Goal: Task Accomplishment & Management: Use online tool/utility

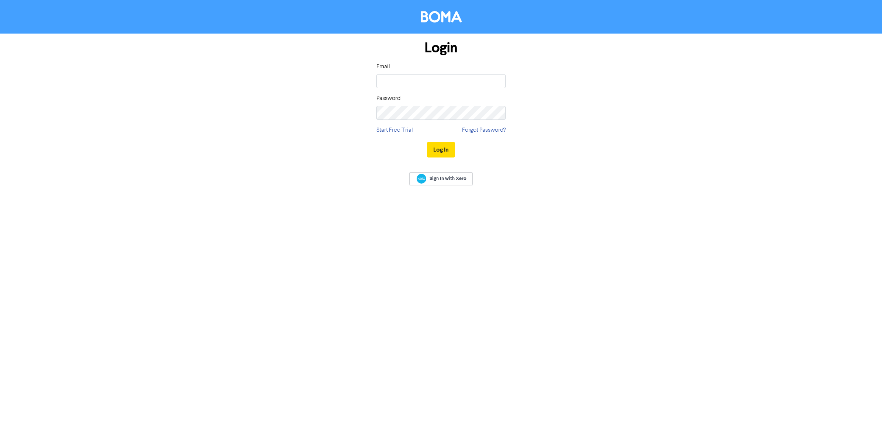
type input "bibek@accountstream.com.au"
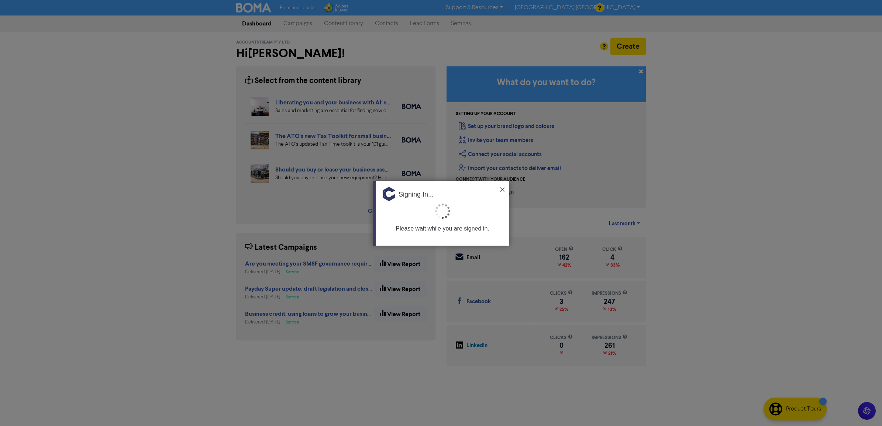
click at [500, 189] on img at bounding box center [502, 189] width 4 height 4
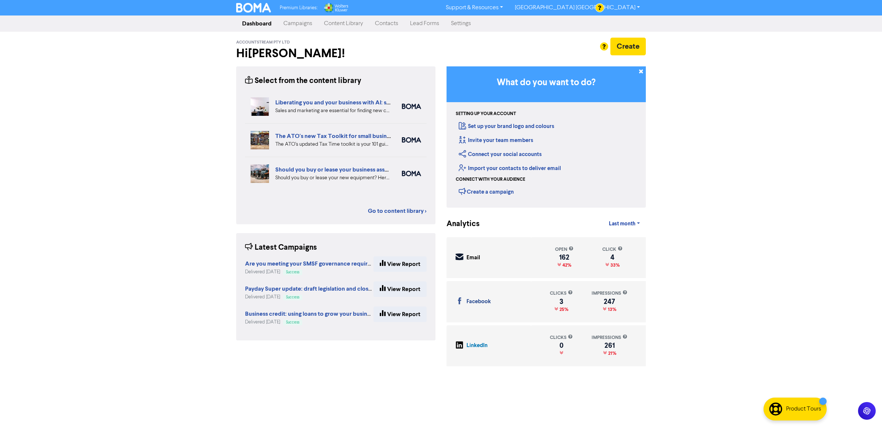
drag, startPoint x: 763, startPoint y: 215, endPoint x: 675, endPoint y: 157, distance: 105.2
click at [763, 213] on div "Premium Libraries: Support & Resources Video Tutorials FAQ & Guides Marketing E…" at bounding box center [441, 213] width 882 height 426
click at [425, 24] on link "Lead Forms" at bounding box center [424, 23] width 41 height 15
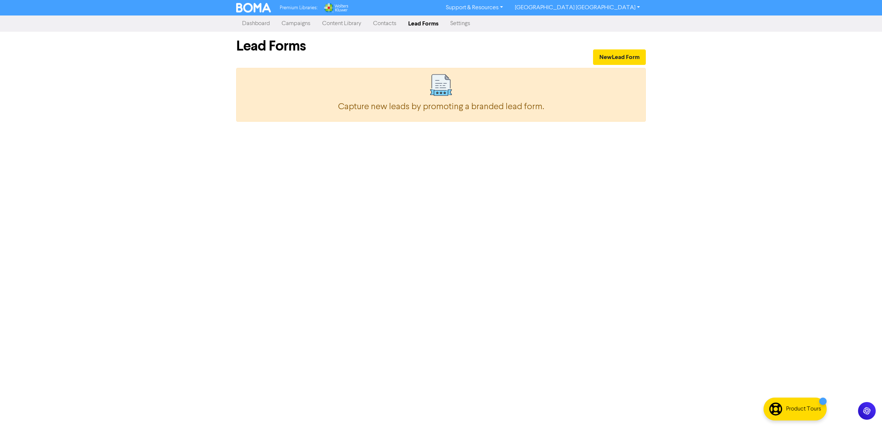
click at [387, 24] on link "Contacts" at bounding box center [384, 23] width 35 height 15
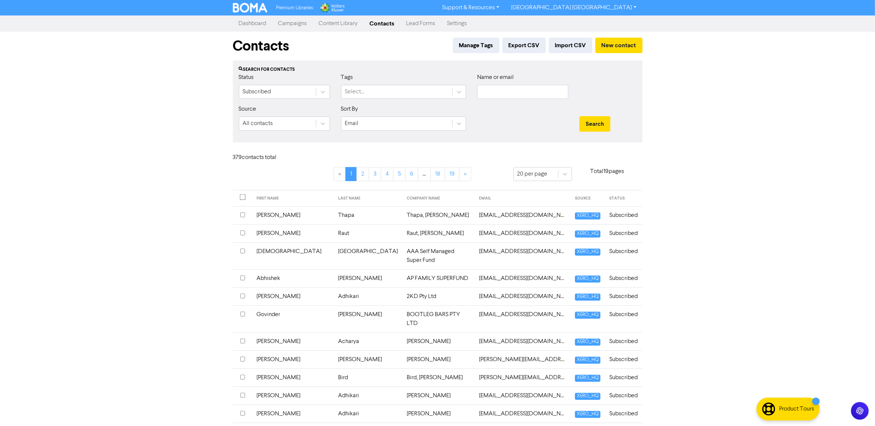
click at [337, 26] on link "Content Library" at bounding box center [338, 23] width 51 height 15
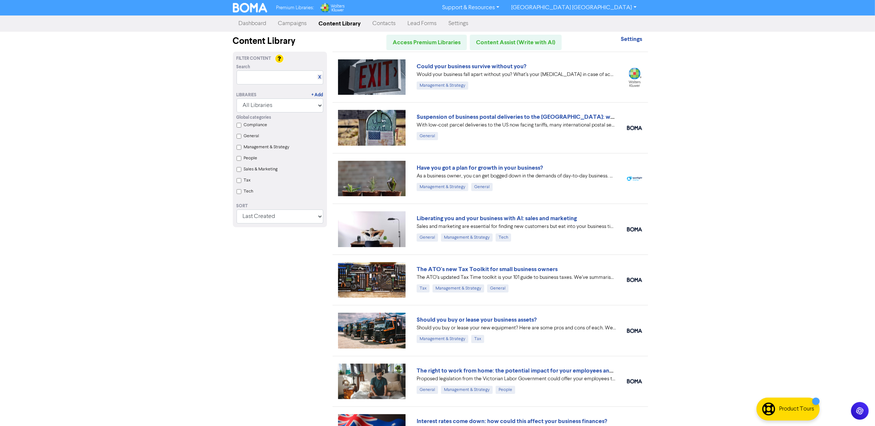
click at [694, 155] on div "Premium Libraries: Support & Resources Video Tutorials FAQ & Guides Marketing E…" at bounding box center [437, 213] width 875 height 426
click at [749, 95] on div "Premium Libraries: Support & Resources Video Tutorials FAQ & Guides Marketing E…" at bounding box center [437, 213] width 875 height 426
click at [82, 128] on div "Premium Libraries: Support & Resources Video Tutorials FAQ & Guides Marketing E…" at bounding box center [437, 213] width 875 height 426
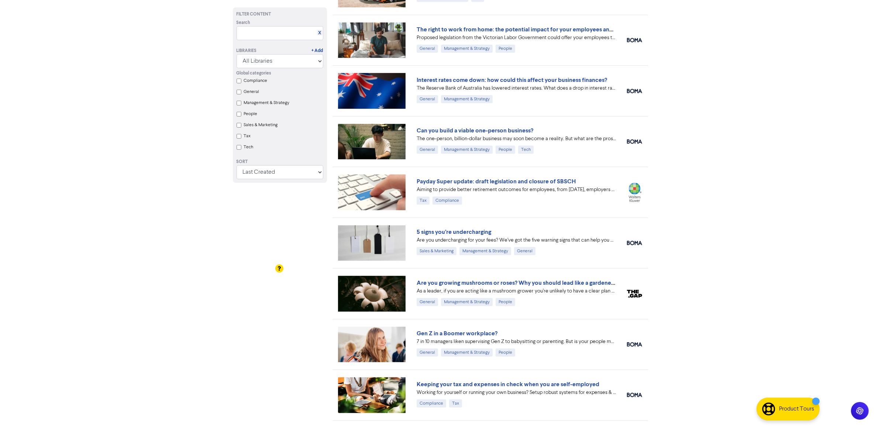
scroll to position [306, 0]
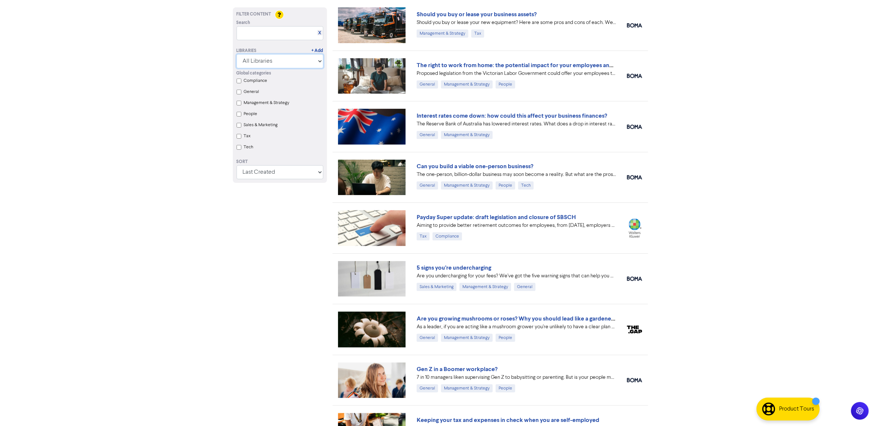
click at [295, 63] on select "All Libraries BOMA Other Partners Wolters Kluwer CCH Premium Xero" at bounding box center [280, 61] width 87 height 14
select select "Wolters Kluwer CCH Premium"
click at [237, 68] on select "All Libraries BOMA Other Partners Wolters Kluwer CCH Premium Xero" at bounding box center [280, 61] width 87 height 14
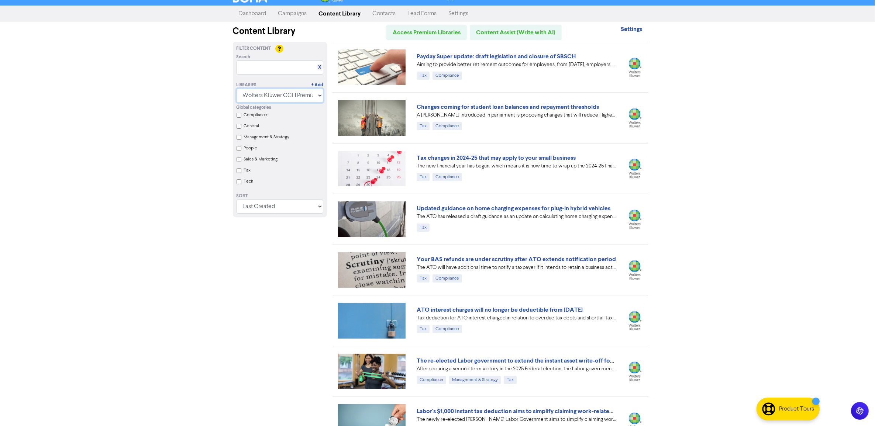
scroll to position [0, 0]
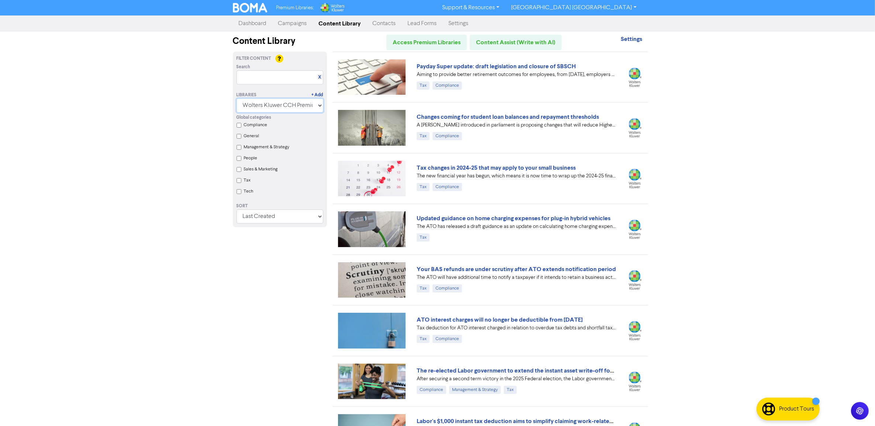
drag, startPoint x: 305, startPoint y: 104, endPoint x: 301, endPoint y: 106, distance: 4.2
click at [305, 104] on select "All Libraries BOMA Other Partners Wolters Kluwer CCH Premium Xero" at bounding box center [280, 106] width 87 height 14
click at [240, 99] on select "All Libraries BOMA Other Partners Wolters Kluwer CCH Premium Xero" at bounding box center [280, 106] width 87 height 14
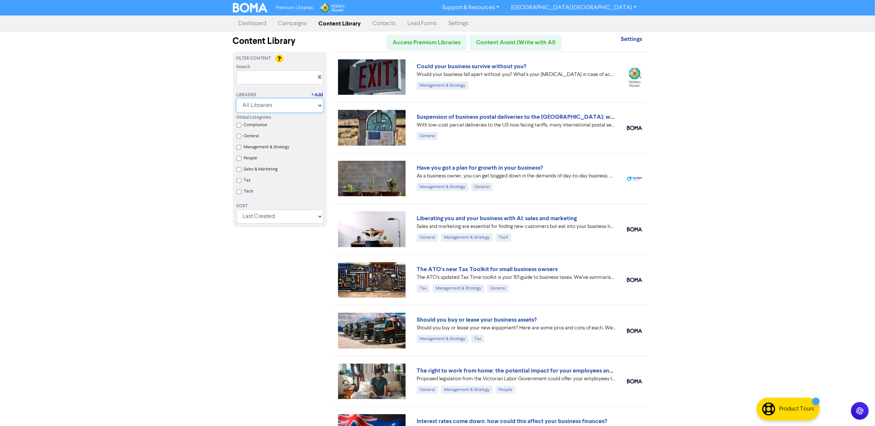
click at [303, 104] on select "All Libraries BOMA Other Partners Wolters Kluwer CCH Premium Xero" at bounding box center [280, 106] width 87 height 14
select select "Wolters Kluwer CCH Premium"
click at [240, 99] on select "All Libraries BOMA Other Partners Wolters Kluwer CCH Premium Xero" at bounding box center [280, 106] width 87 height 14
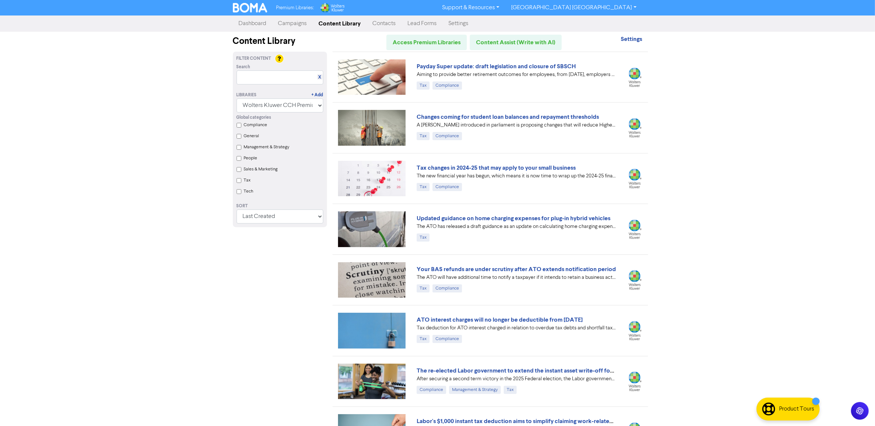
click at [237, 148] on Strategy "Management & Strategy" at bounding box center [239, 147] width 5 height 5
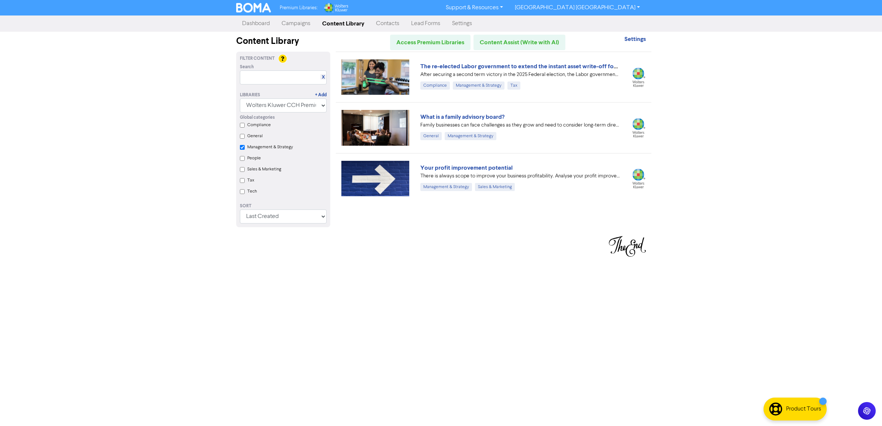
click at [241, 148] on Strategy "Management & Strategy" at bounding box center [242, 147] width 5 height 5
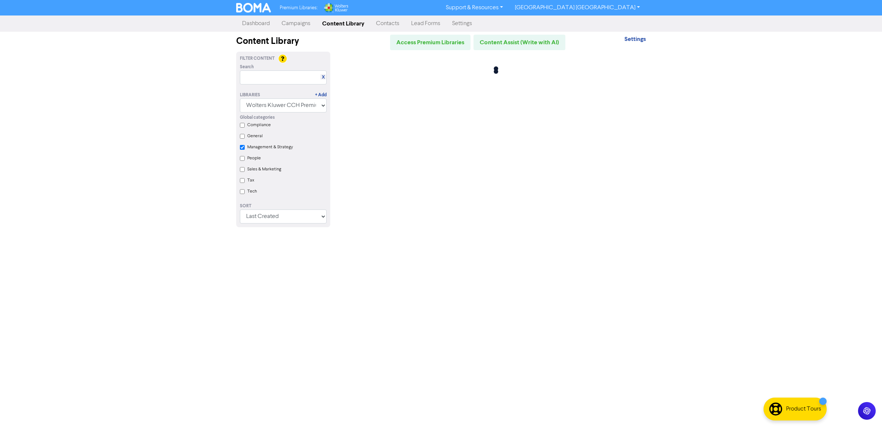
checkbox Strategy "false"
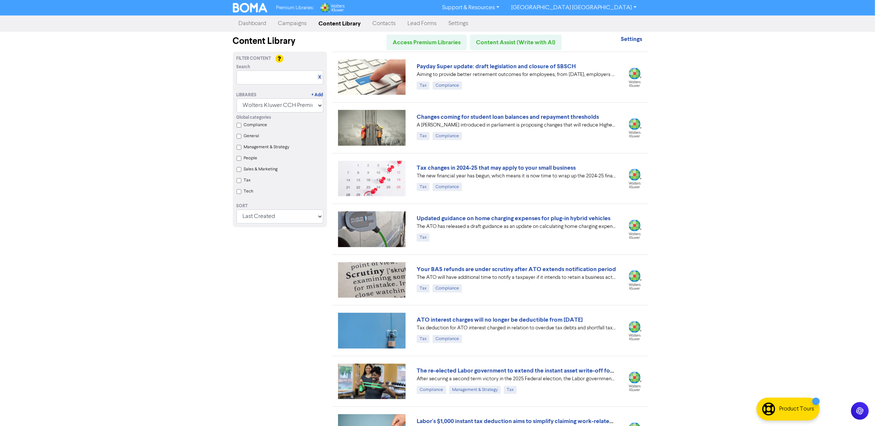
click at [239, 124] on input "Compliance" at bounding box center [239, 125] width 5 height 5
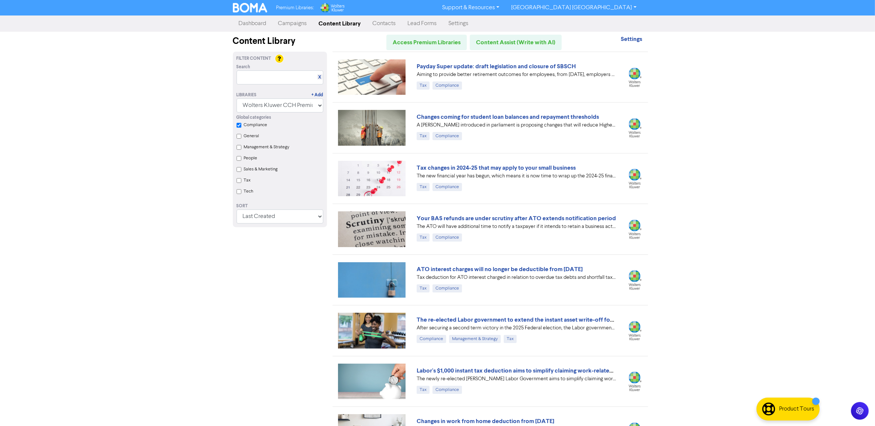
click at [239, 124] on input "Compliance" at bounding box center [239, 125] width 5 height 5
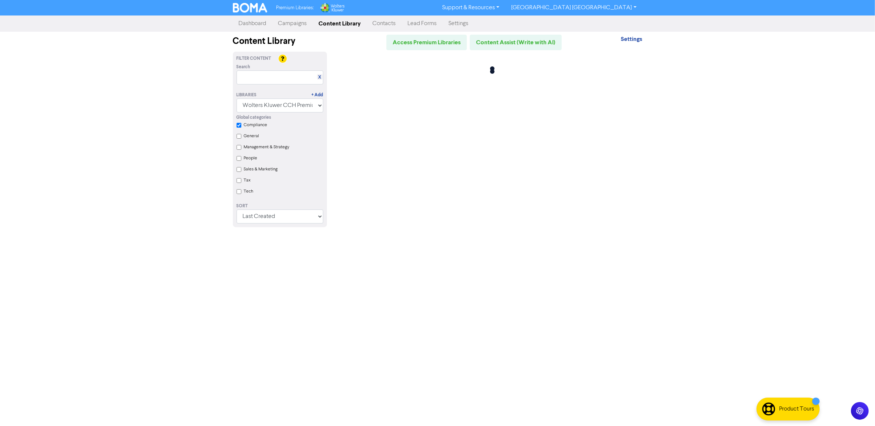
checkbox input "false"
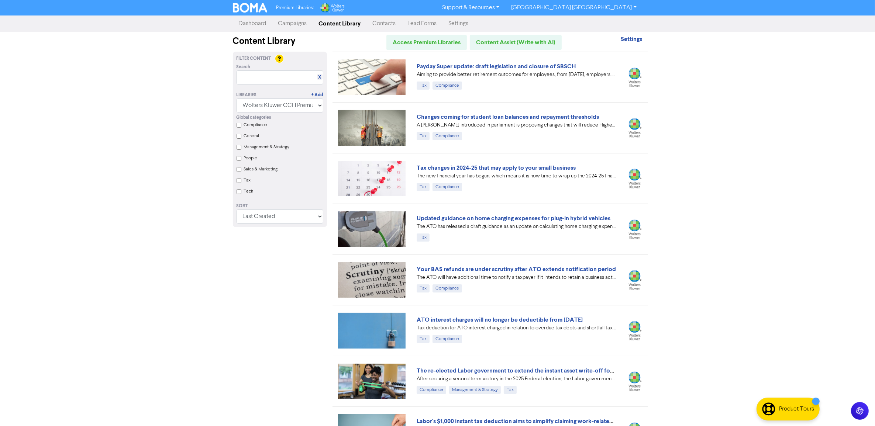
click at [237, 159] on input "People" at bounding box center [239, 158] width 5 height 5
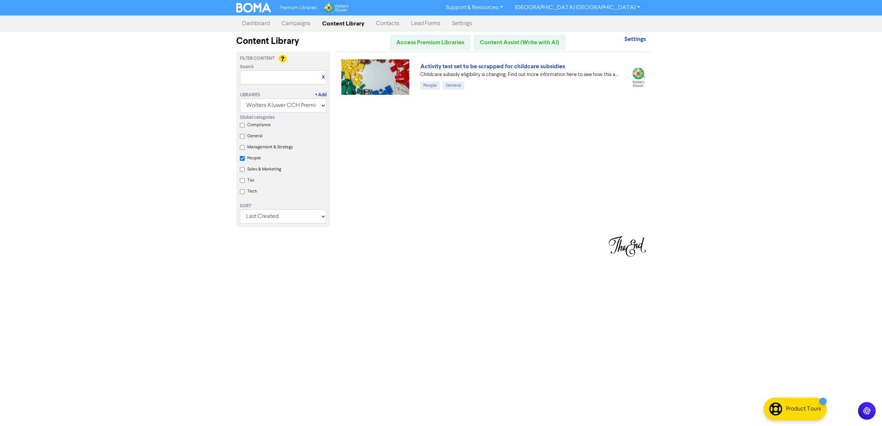
click at [237, 159] on div "Global categories Compliance General Management & Strategy People Sales & Marke…" at bounding box center [283, 156] width 98 height 86
click at [243, 159] on input "People" at bounding box center [242, 158] width 5 height 5
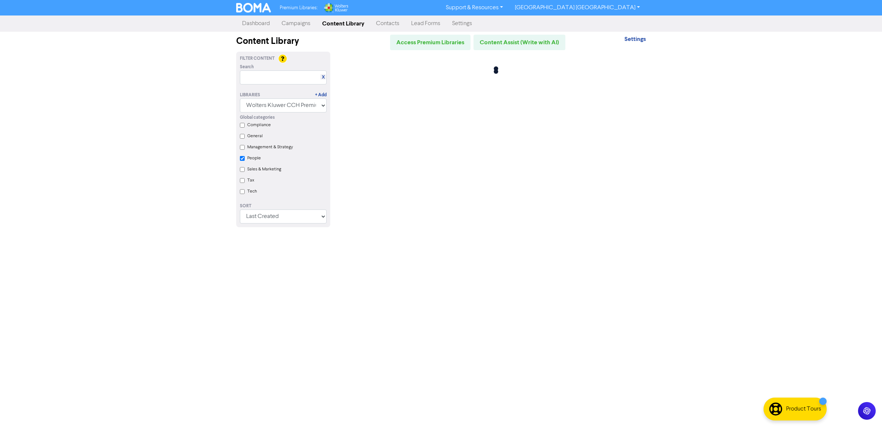
checkbox input "false"
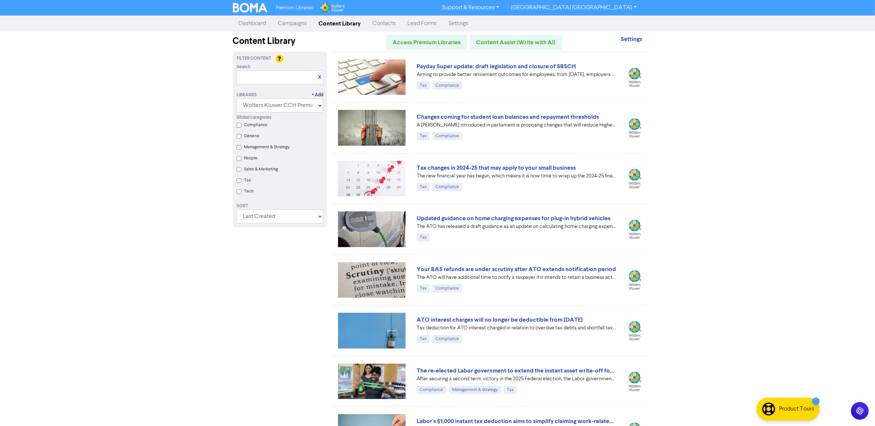
click at [239, 172] on Marketing "Sales & Marketing" at bounding box center [239, 169] width 5 height 5
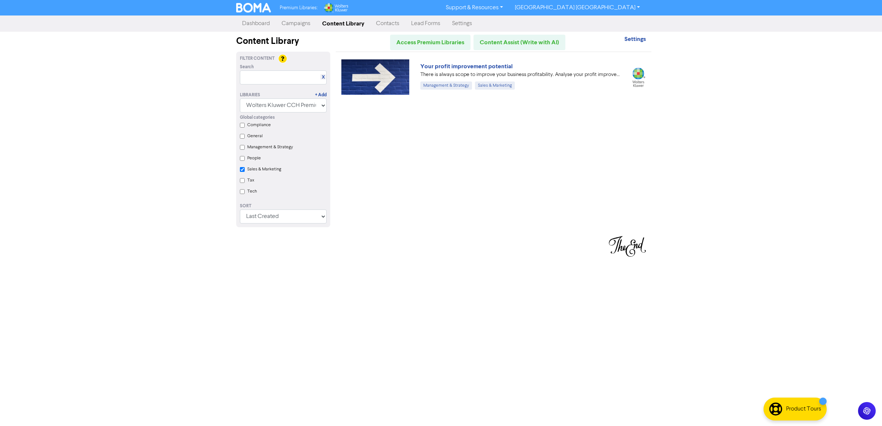
click at [239, 172] on div "Global categories Compliance General Management & Strategy People Sales & Marke…" at bounding box center [283, 156] width 98 height 86
click at [241, 172] on Marketing "Sales & Marketing" at bounding box center [242, 169] width 5 height 5
checkbox Marketing "false"
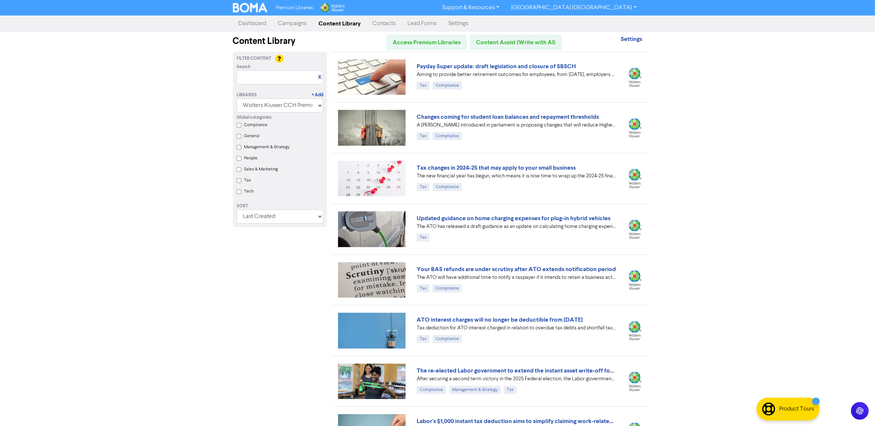
click at [240, 182] on input "Tax" at bounding box center [239, 180] width 5 height 5
click at [237, 194] on input "Tech" at bounding box center [239, 191] width 5 height 5
checkbox input "true"
click at [240, 183] on input "Tax" at bounding box center [239, 180] width 5 height 5
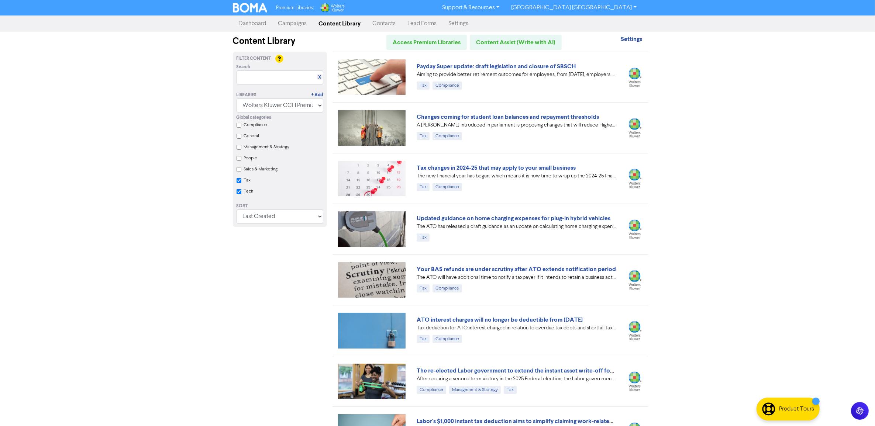
checkbox input "true"
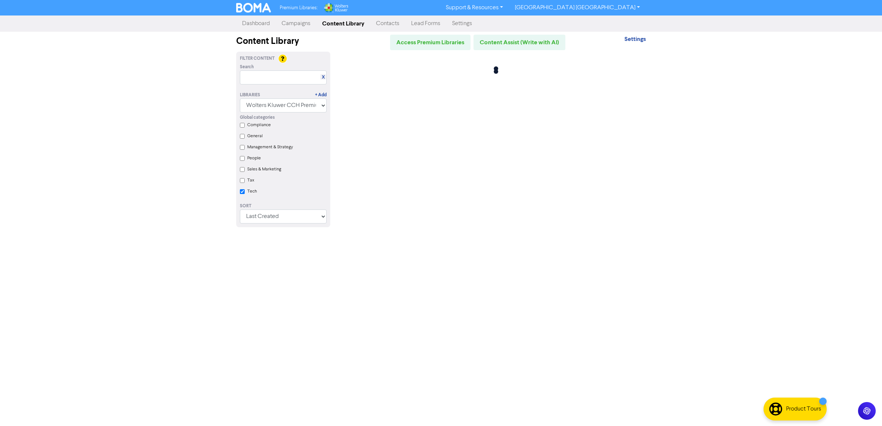
checkbox input "false"
click at [240, 194] on input "Tech" at bounding box center [242, 191] width 5 height 5
checkbox input "false"
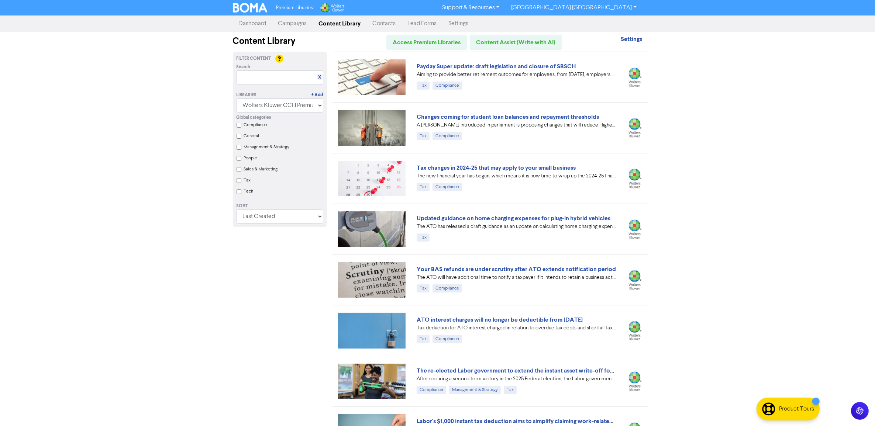
click at [238, 138] on input "General" at bounding box center [239, 136] width 5 height 5
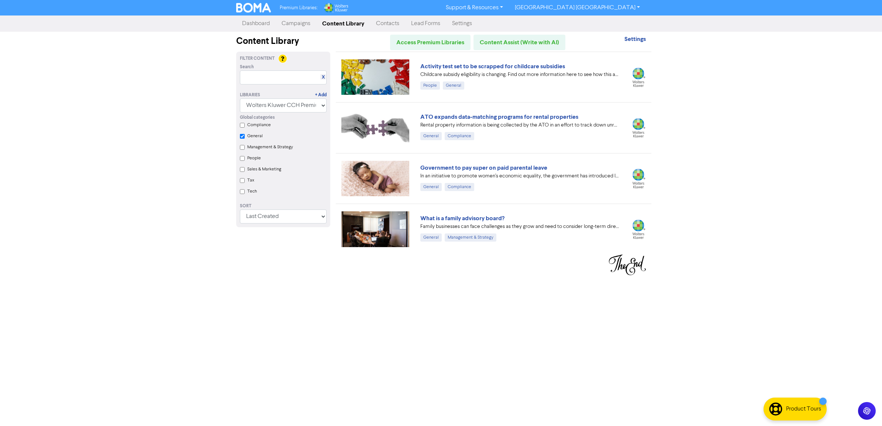
click at [240, 138] on input "General" at bounding box center [242, 136] width 5 height 5
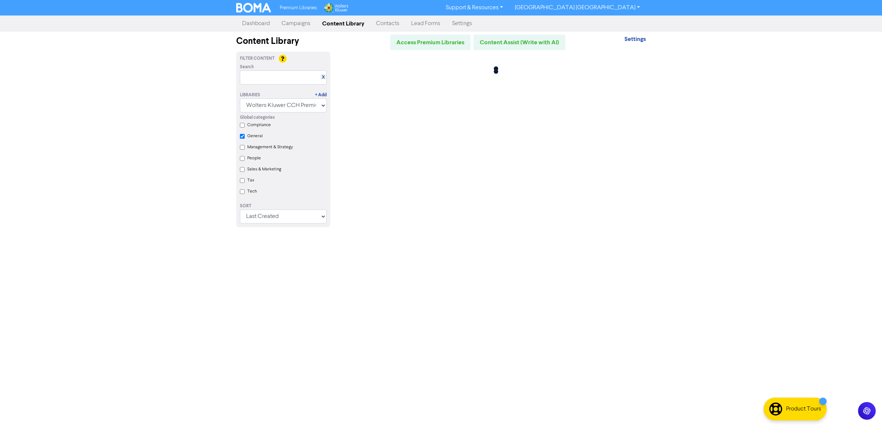
checkbox input "false"
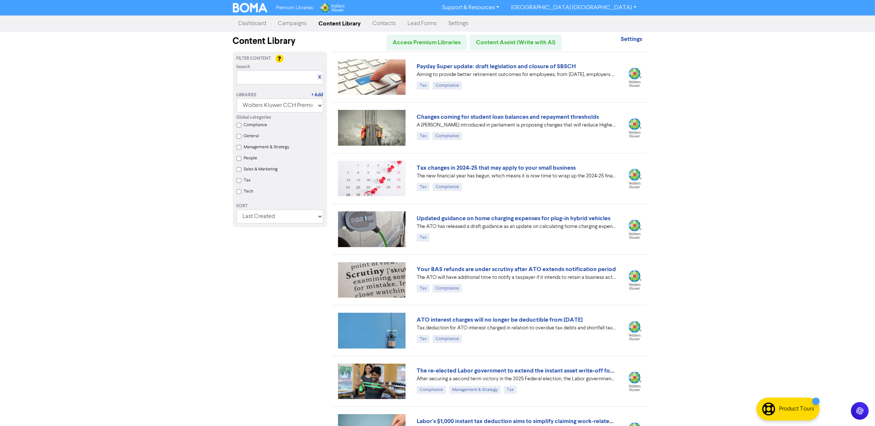
drag, startPoint x: 796, startPoint y: 115, endPoint x: 843, endPoint y: 62, distance: 71.4
click at [798, 111] on div "Premium Libraries: Support & Resources Video Tutorials FAQ & Guides Marketing E…" at bounding box center [437, 213] width 875 height 426
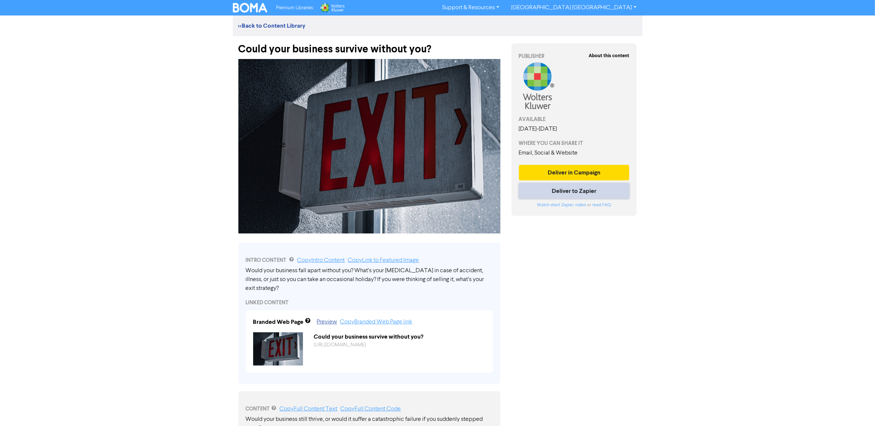
click at [555, 193] on button "Deliver to Zapier" at bounding box center [574, 190] width 111 height 15
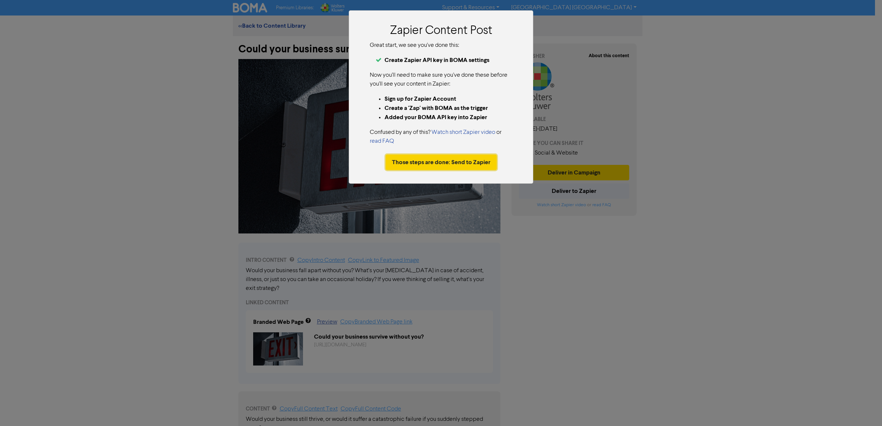
click at [405, 162] on button "Those steps are done: Send to Zapier" at bounding box center [441, 162] width 111 height 15
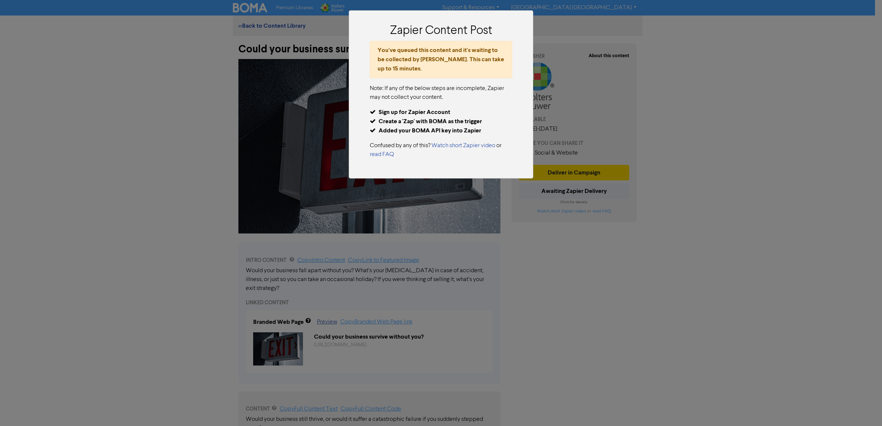
click at [772, 74] on div "Zapier Content Post You've queued this content and it's waiting to be collected…" at bounding box center [441, 213] width 882 height 426
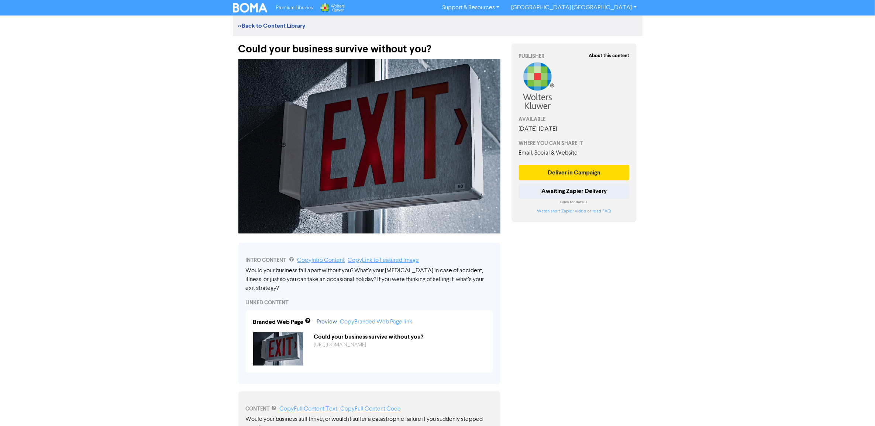
click at [347, 135] on img at bounding box center [369, 146] width 262 height 175
drag, startPoint x: 338, startPoint y: 138, endPoint x: 239, endPoint y: 50, distance: 132.8
click at [249, 51] on div "Could your business survive without you?" at bounding box center [369, 45] width 262 height 19
drag, startPoint x: 237, startPoint y: 49, endPoint x: 434, endPoint y: 52, distance: 197.0
click at [434, 52] on div "Could your business survive without you?" at bounding box center [369, 45] width 273 height 19
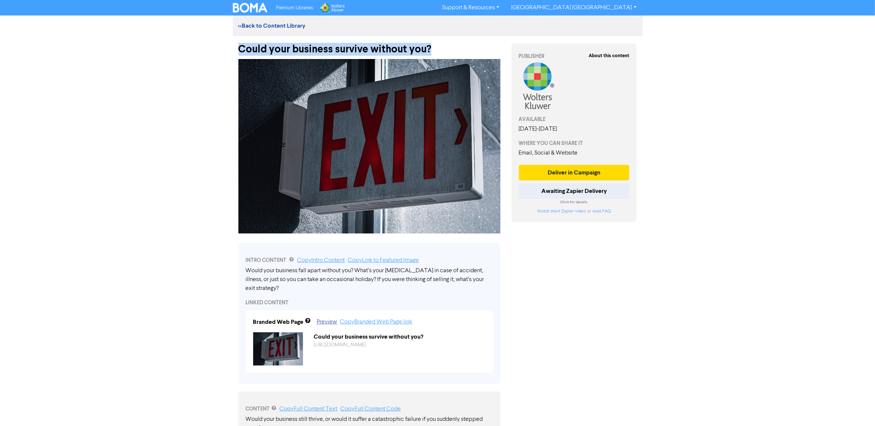
drag, startPoint x: 434, startPoint y: 52, endPoint x: 373, endPoint y: 48, distance: 61.0
copy div "Could your business survive without you?"
click at [572, 170] on button "Deliver in Campaign" at bounding box center [574, 172] width 111 height 15
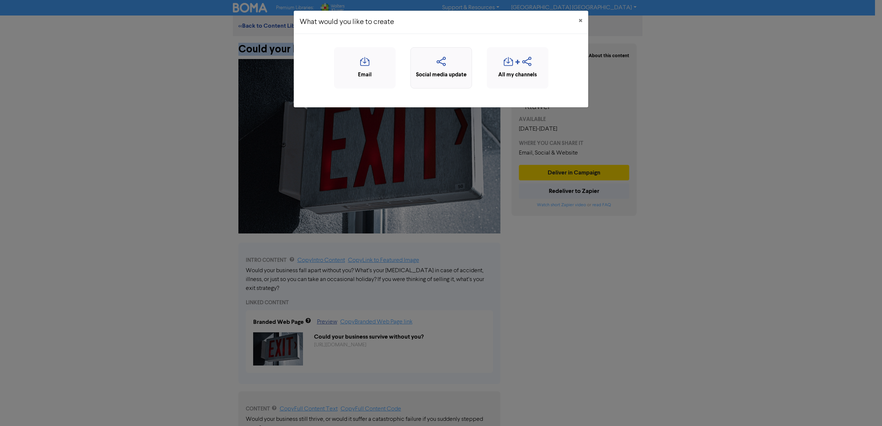
click at [440, 64] on icon "button" at bounding box center [440, 64] width 53 height 14
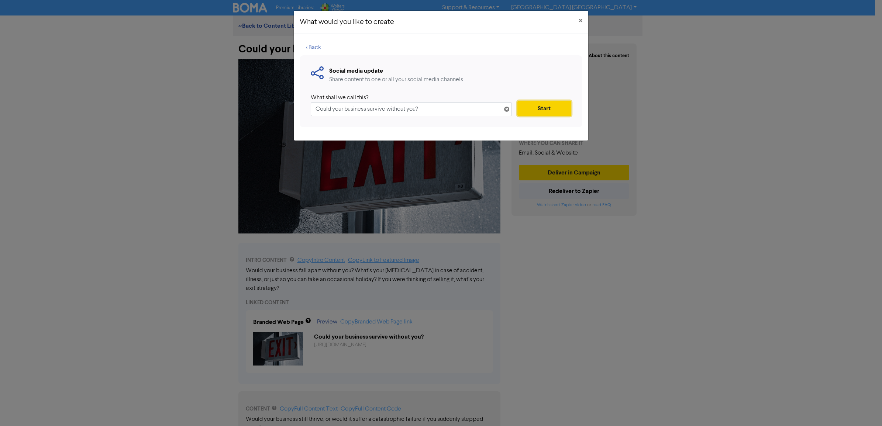
click at [542, 107] on button "Start" at bounding box center [544, 108] width 54 height 15
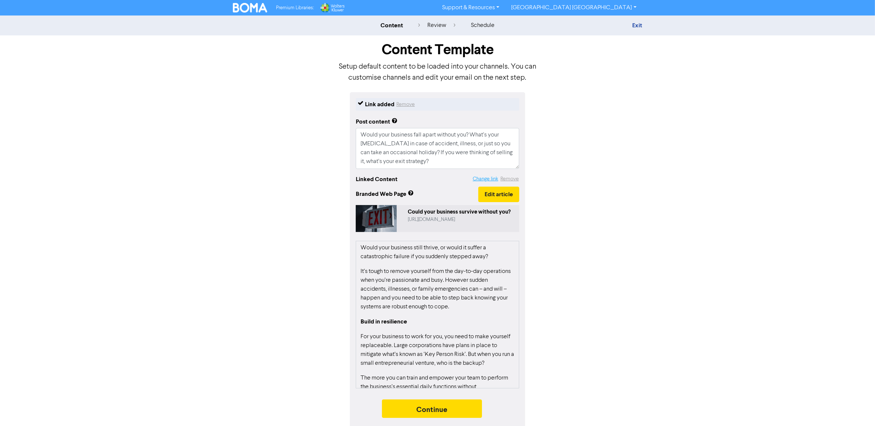
click at [486, 177] on button "Change link" at bounding box center [485, 179] width 26 height 8
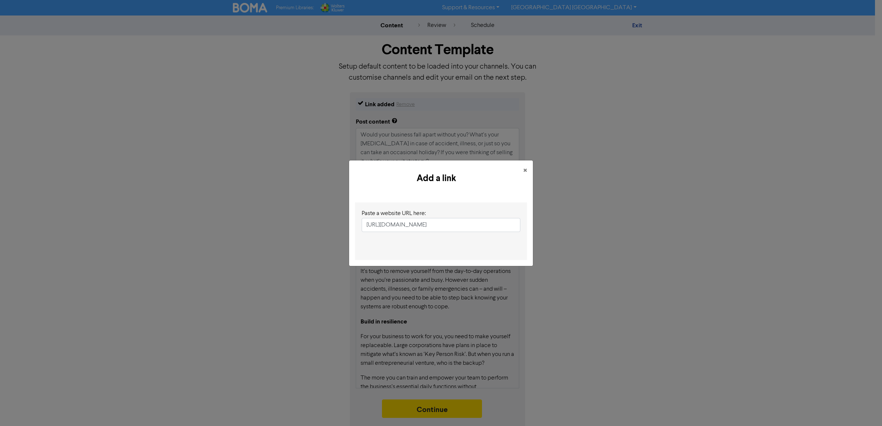
scroll to position [0, 40]
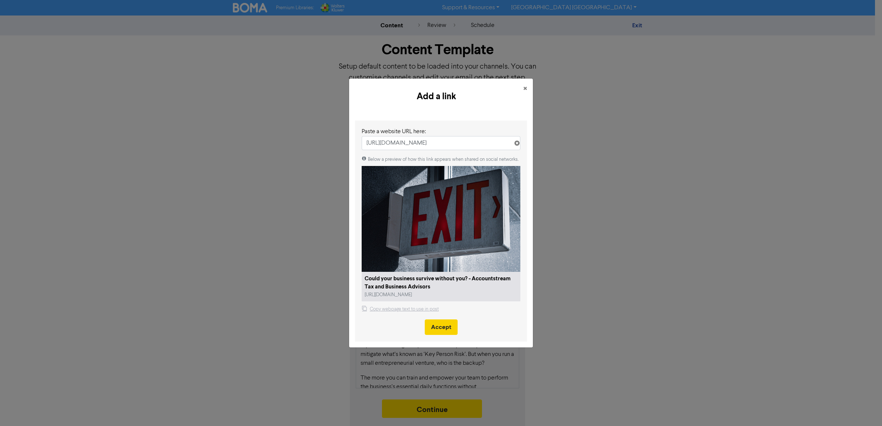
type input "[URL][DOMAIN_NAME]"
drag, startPoint x: 441, startPoint y: 324, endPoint x: 436, endPoint y: 324, distance: 5.2
click at [441, 324] on button "Accept" at bounding box center [441, 327] width 33 height 15
type textarea "x"
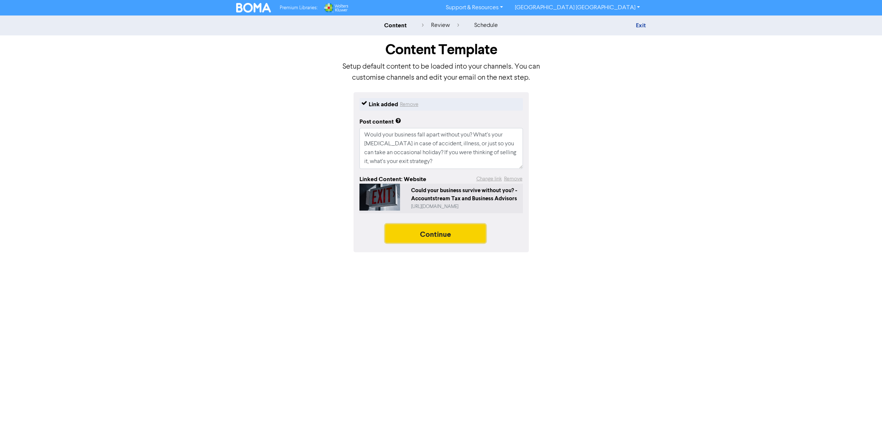
click at [417, 231] on button "Continue" at bounding box center [435, 233] width 100 height 18
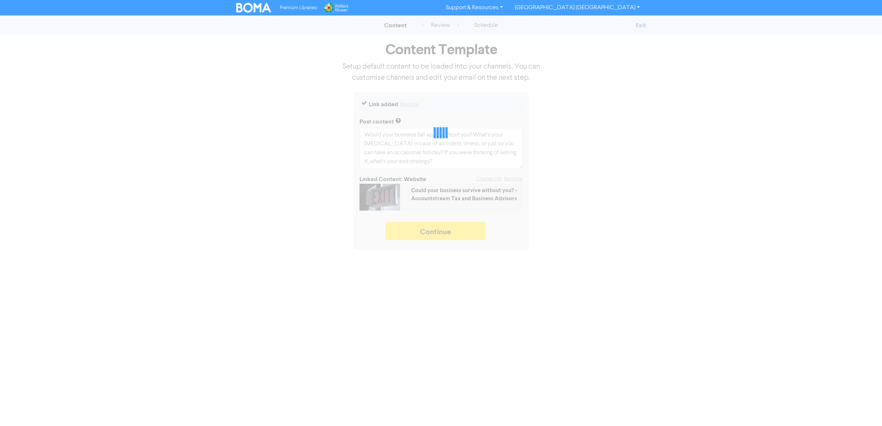
type textarea "x"
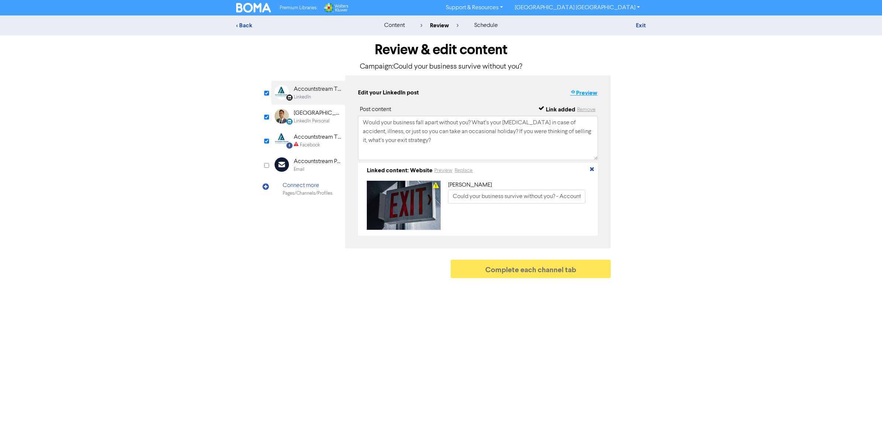
click at [582, 90] on button "Preview" at bounding box center [584, 93] width 28 height 10
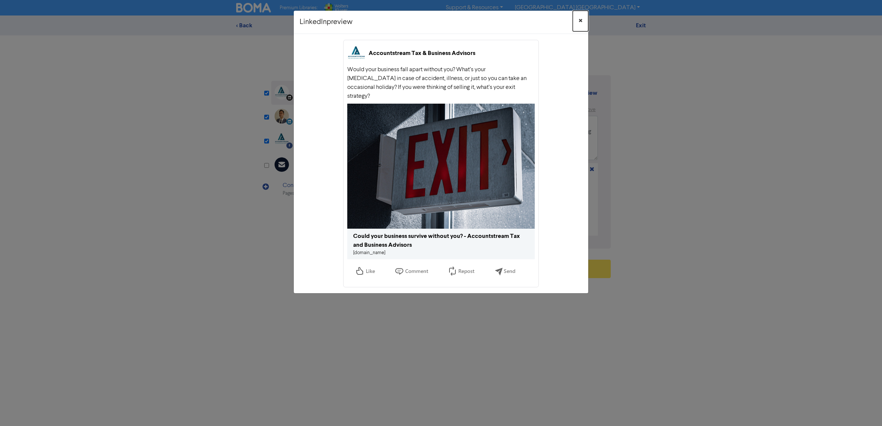
click at [580, 19] on span "×" at bounding box center [581, 20] width 4 height 11
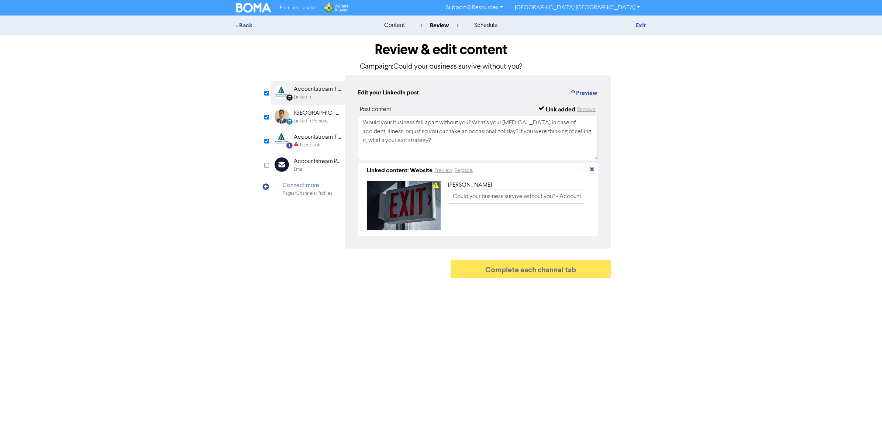
click at [310, 121] on div "LinkedIn Personal" at bounding box center [312, 121] width 36 height 7
click at [578, 91] on button "Preview" at bounding box center [584, 93] width 28 height 10
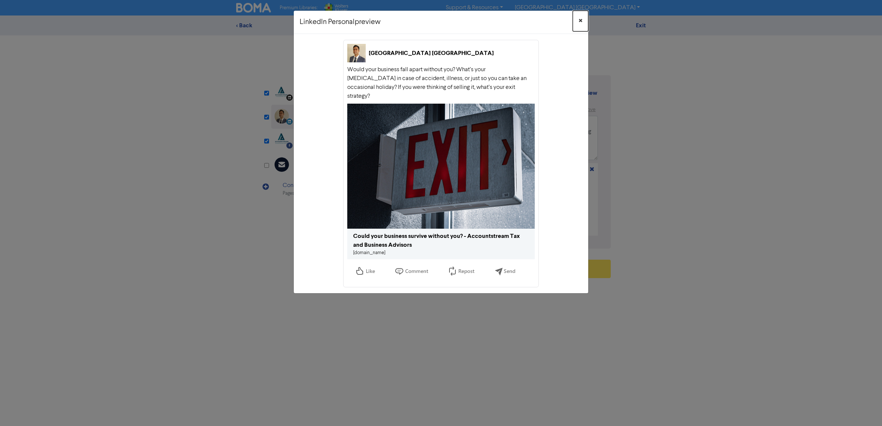
click at [580, 19] on span "×" at bounding box center [581, 20] width 4 height 11
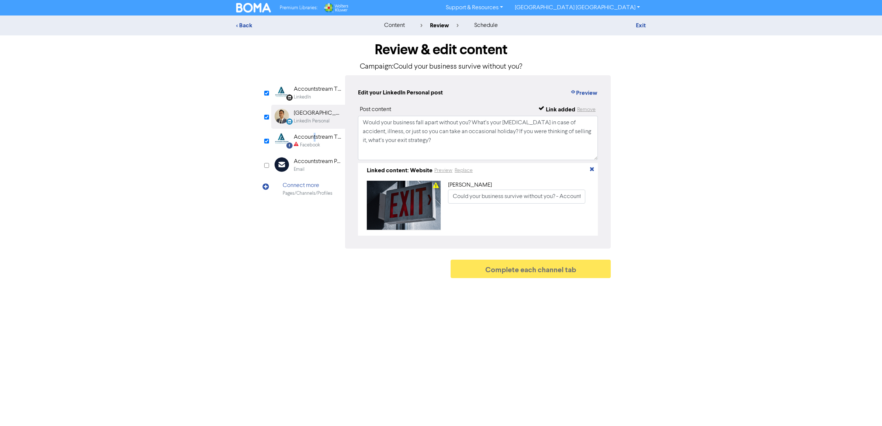
click at [314, 141] on div "Accountstream Tax & Business Advisors" at bounding box center [317, 137] width 47 height 9
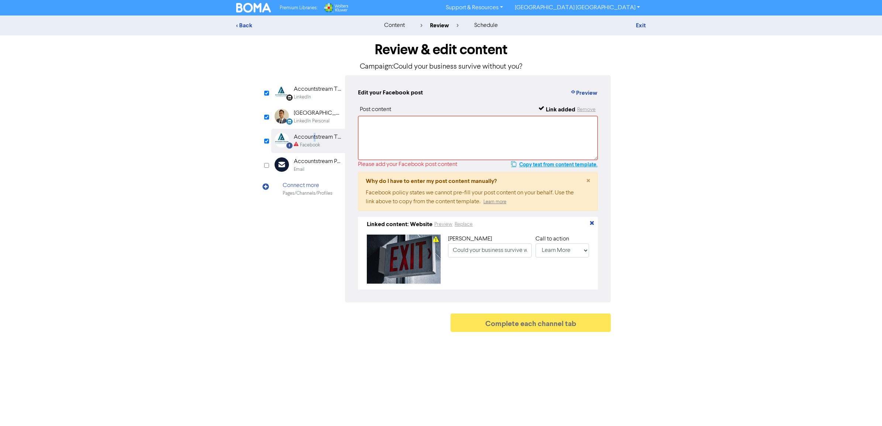
click at [530, 163] on button "Copy text from content template." at bounding box center [554, 164] width 87 height 9
paste textarea "Would your business fall apart without you? What’s your [MEDICAL_DATA] in case …"
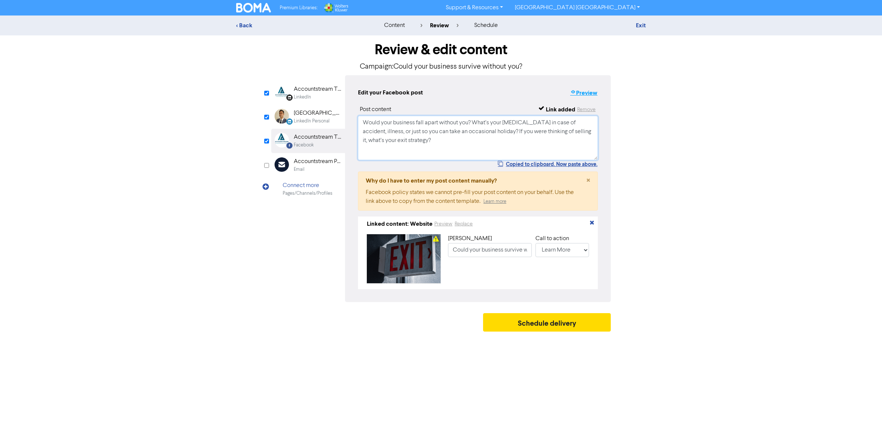
type textarea "Would your business fall apart without you? What’s your [MEDICAL_DATA] in case …"
click at [586, 93] on button "Preview" at bounding box center [584, 93] width 28 height 10
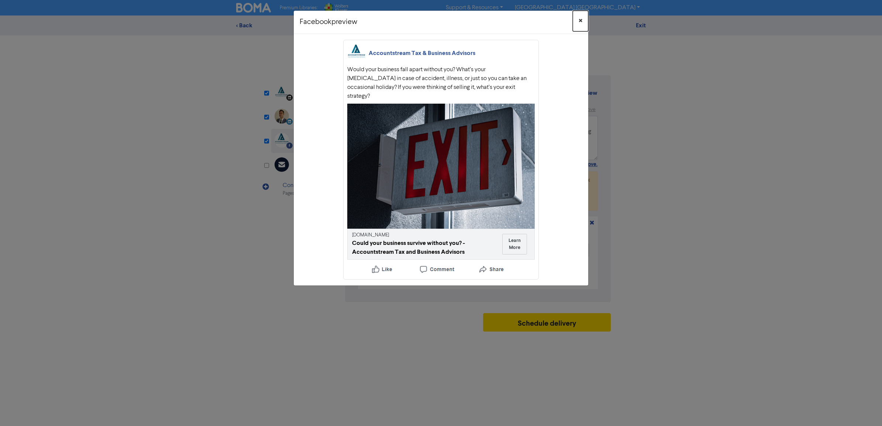
click at [580, 20] on span "×" at bounding box center [581, 20] width 4 height 11
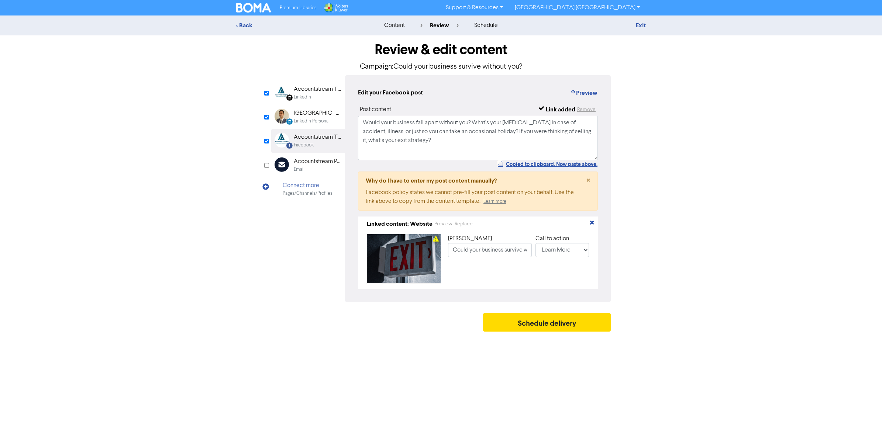
click at [811, 175] on div "< Back content review schedule Exit Review & edit content Campaign: Could your …" at bounding box center [441, 175] width 882 height 320
click at [555, 327] on button "Schedule delivery" at bounding box center [547, 322] width 128 height 18
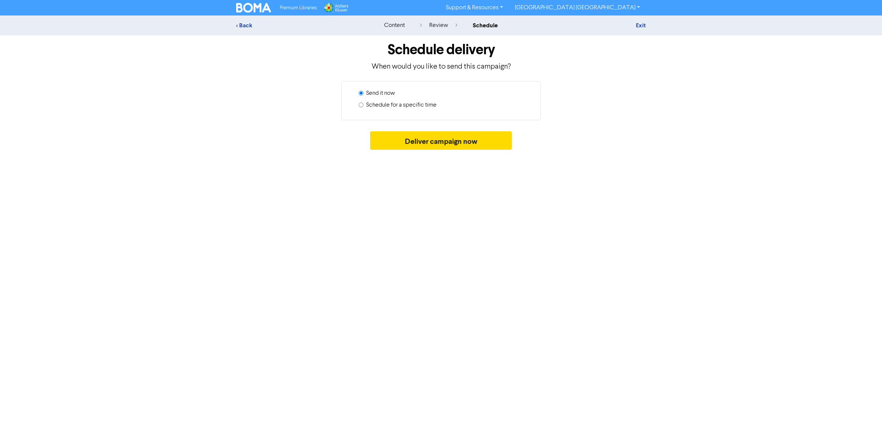
click at [367, 103] on label "Schedule for a specific time" at bounding box center [401, 105] width 70 height 9
click at [363, 103] on input "Schedule for a specific time" at bounding box center [361, 105] width 5 height 5
radio input "true"
radio input "false"
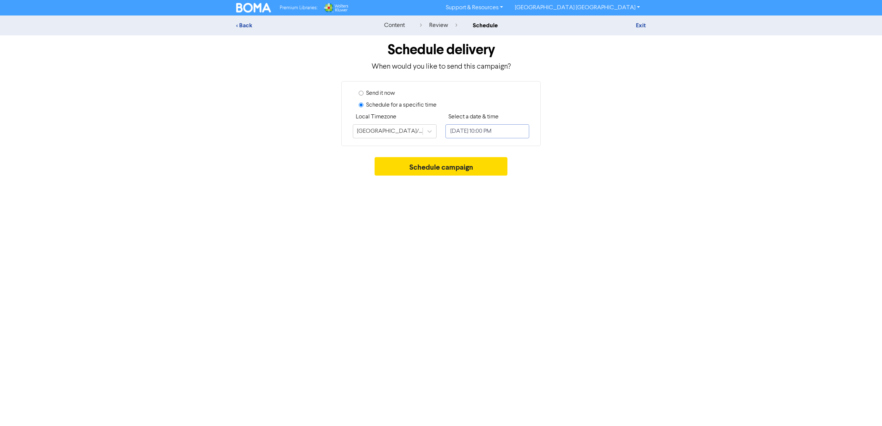
click at [519, 127] on input "[DATE] 10:00 PM" at bounding box center [487, 131] width 84 height 14
select select "8"
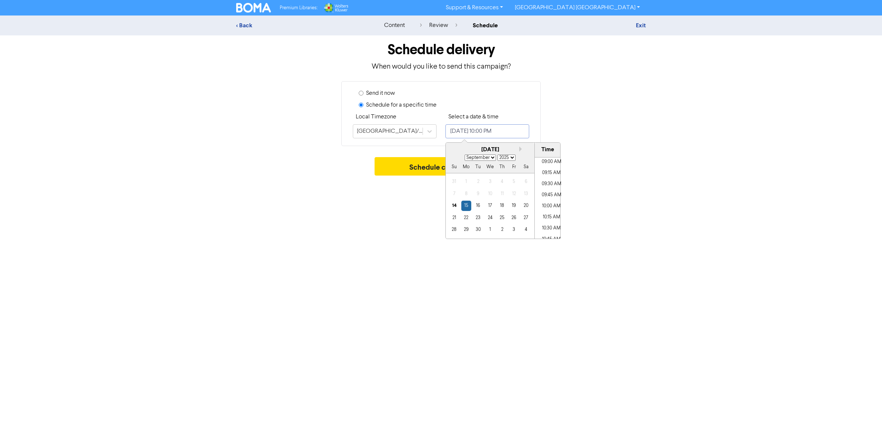
scroll to position [371, 0]
click at [545, 169] on li "08:30 AM" at bounding box center [551, 168] width 33 height 11
type input "[DATE] 8:30 AM"
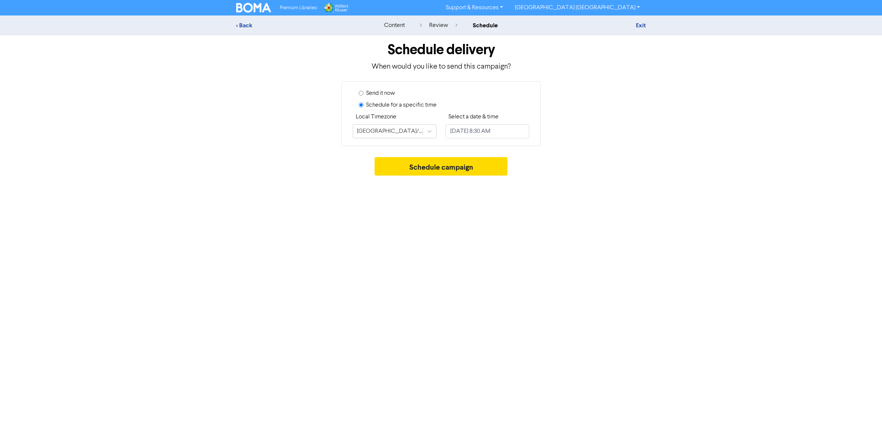
click at [767, 146] on div "< Back content review schedule Exit Schedule delivery When would you like to se…" at bounding box center [441, 97] width 882 height 164
click at [440, 166] on button "Schedule campaign" at bounding box center [440, 166] width 133 height 18
